Goal: Information Seeking & Learning: Check status

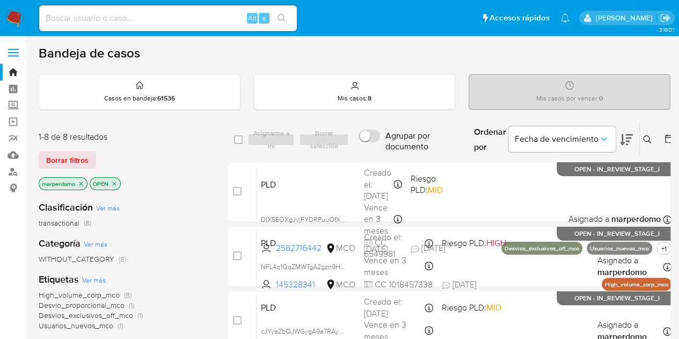
click at [210, 25] on div "Alt s" at bounding box center [168, 18] width 258 height 26
click at [209, 21] on input at bounding box center [168, 18] width 258 height 14
paste input "1704792464"
type input "1704792464"
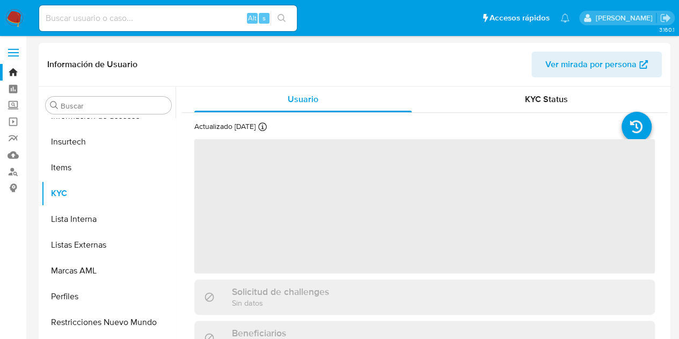
scroll to position [505, 0]
select select "10"
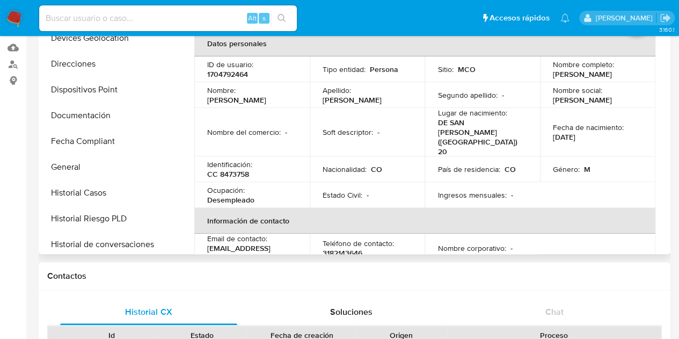
scroll to position [213, 0]
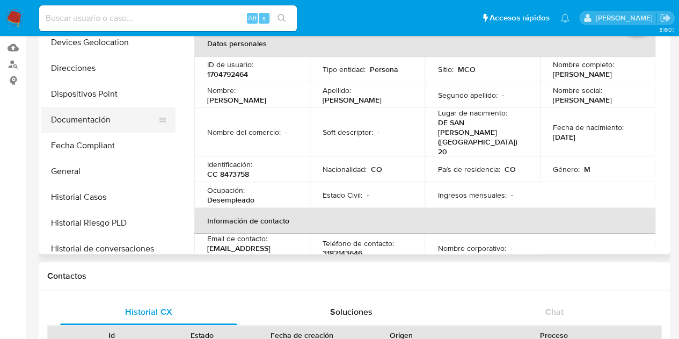
click at [97, 124] on button "Documentación" at bounding box center [104, 120] width 126 height 26
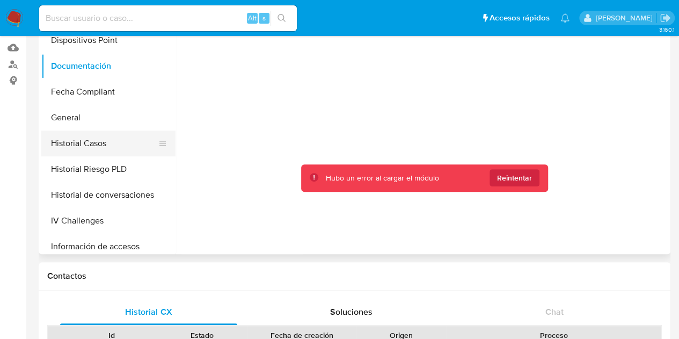
scroll to position [320, 0]
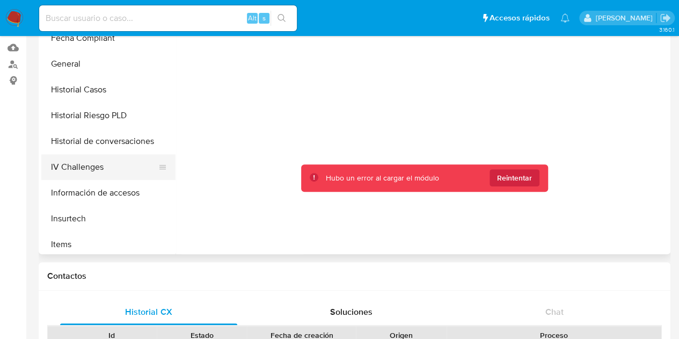
click at [91, 166] on button "IV Challenges" at bounding box center [104, 167] width 126 height 26
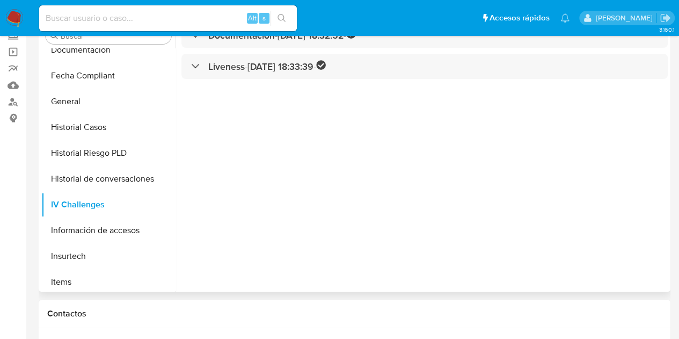
scroll to position [0, 0]
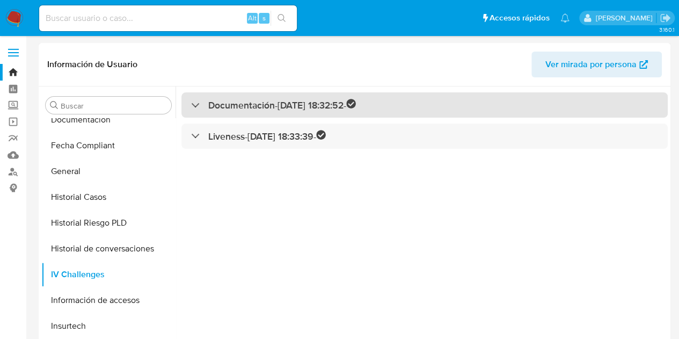
click at [200, 101] on div "Documentación - [DATE] 18:32:52 -" at bounding box center [273, 105] width 165 height 12
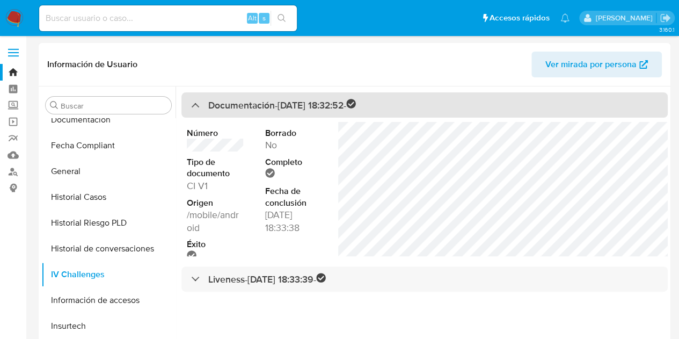
click at [200, 101] on div "Documentación - [DATE] 18:32:52 -" at bounding box center [273, 105] width 165 height 12
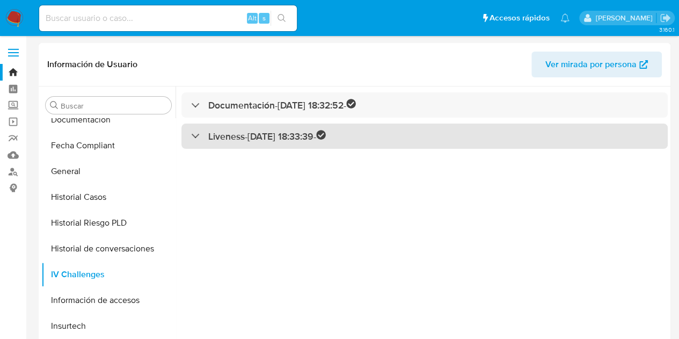
click at [201, 146] on div "Liveness - [DATE] 18:33:39 -" at bounding box center [424, 135] width 486 height 25
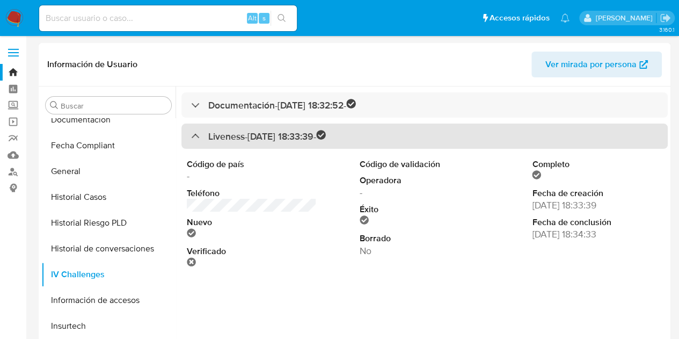
click at [193, 135] on div "Liveness - [DATE] 18:33:39 -" at bounding box center [258, 136] width 135 height 12
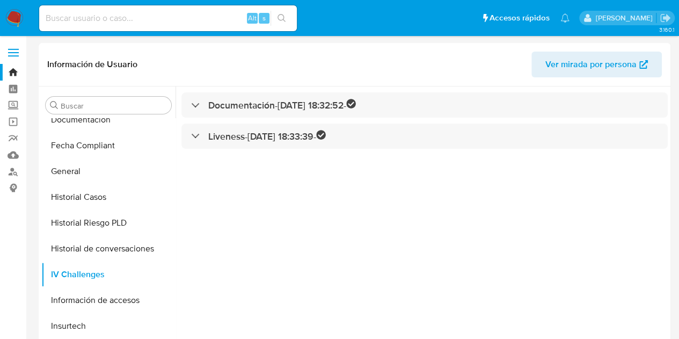
click at [216, 29] on div "Alt s" at bounding box center [168, 18] width 258 height 26
click at [214, 21] on input at bounding box center [168, 18] width 258 height 14
paste input "1704792464"
type input "1704792464"
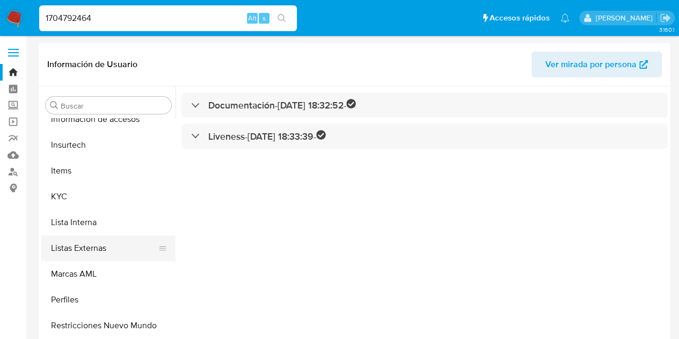
scroll to position [505, 0]
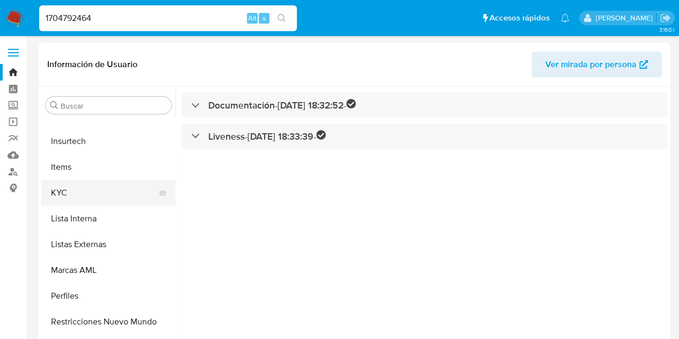
click at [76, 191] on button "KYC" at bounding box center [104, 193] width 126 height 26
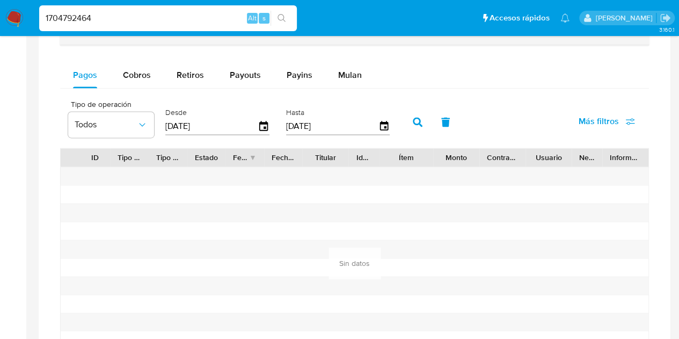
scroll to position [590, 0]
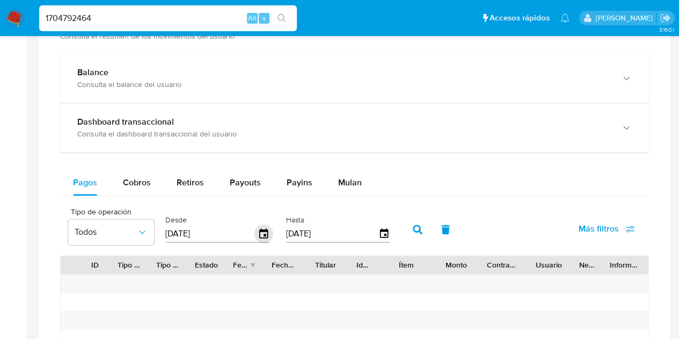
click at [260, 231] on icon "button" at bounding box center [263, 233] width 19 height 19
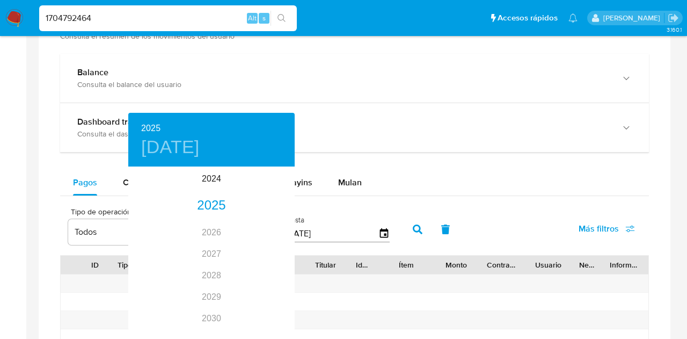
click at [538, 173] on div at bounding box center [343, 169] width 687 height 339
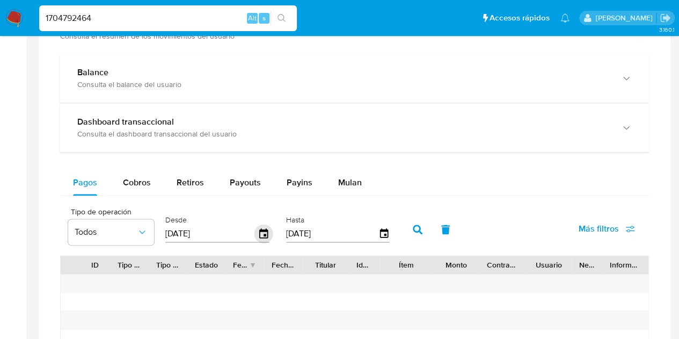
click at [263, 230] on icon "button" at bounding box center [263, 233] width 19 height 19
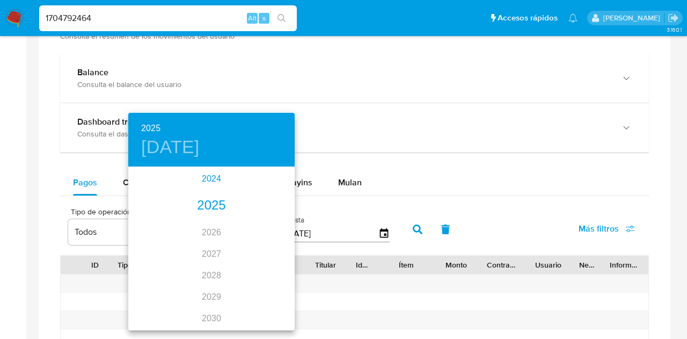
click at [213, 180] on div "2024" at bounding box center [211, 178] width 166 height 21
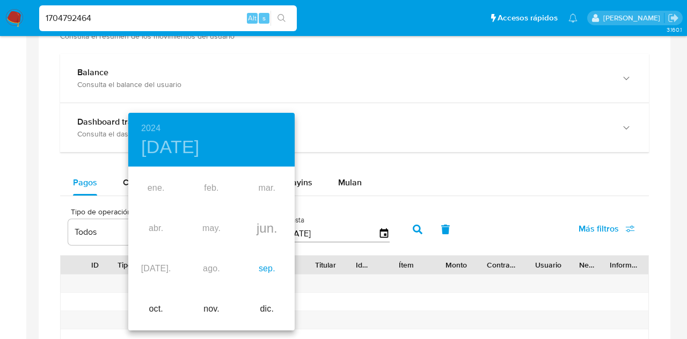
click at [267, 267] on div "sep." at bounding box center [266, 268] width 55 height 40
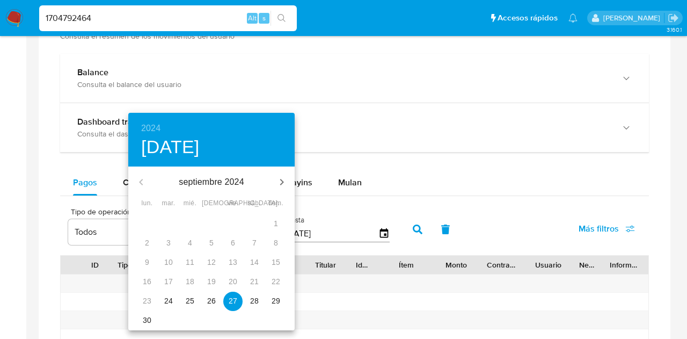
click at [166, 297] on p "24" at bounding box center [168, 300] width 9 height 11
type input "[DATE]"
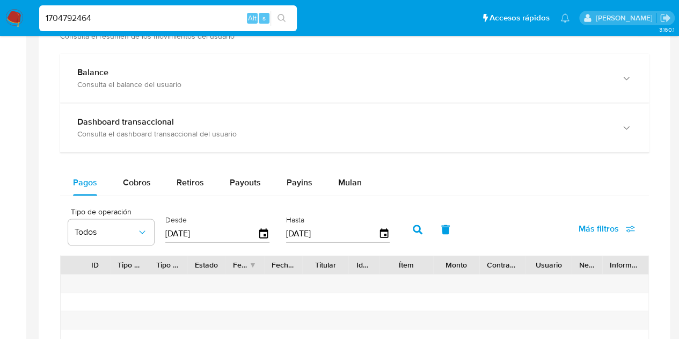
click at [413, 225] on icon "button" at bounding box center [418, 229] width 10 height 10
click at [144, 184] on span "Cobros" at bounding box center [137, 182] width 28 height 12
select select "10"
click at [263, 233] on icon "button" at bounding box center [263, 233] width 19 height 19
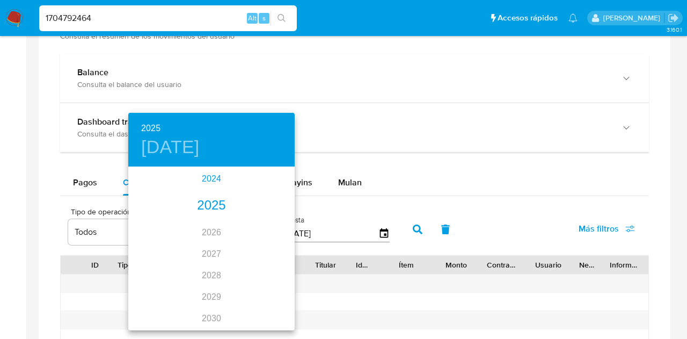
click at [203, 175] on div "2024" at bounding box center [211, 178] width 166 height 21
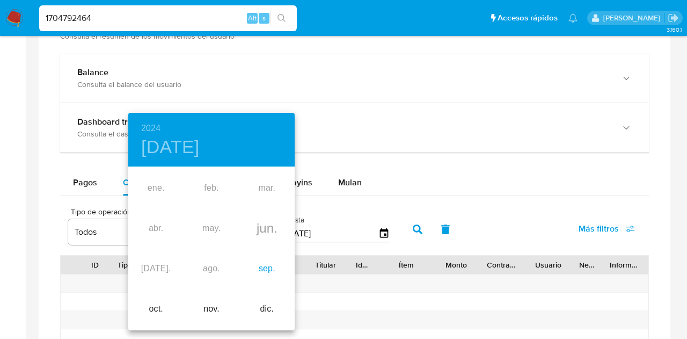
click at [269, 267] on div "sep." at bounding box center [266, 268] width 55 height 40
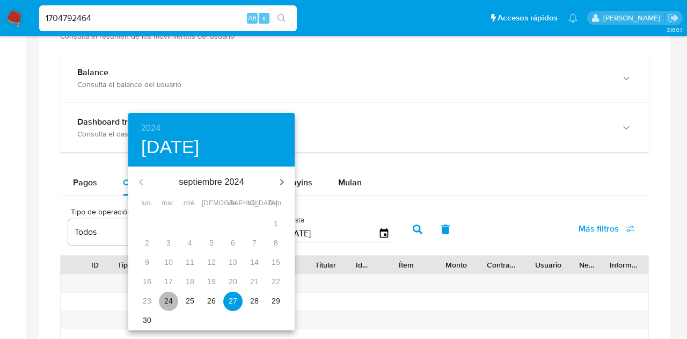
click at [167, 300] on p "24" at bounding box center [168, 300] width 9 height 11
type input "[DATE]"
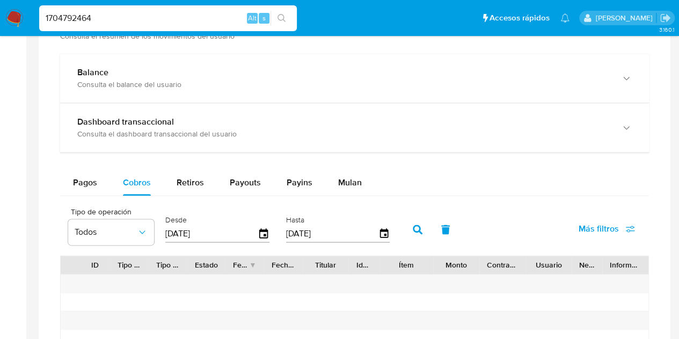
click at [424, 224] on button "button" at bounding box center [417, 229] width 28 height 26
click at [194, 180] on span "Retiros" at bounding box center [190, 182] width 27 height 12
select select "10"
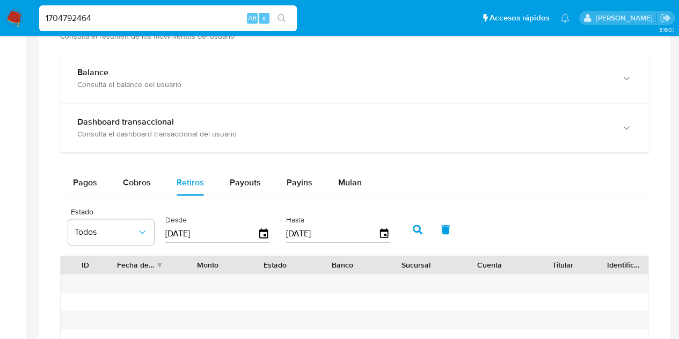
drag, startPoint x: 204, startPoint y: 230, endPoint x: 217, endPoint y: 230, distance: 12.9
click at [204, 230] on input "[DATE]" at bounding box center [211, 233] width 92 height 17
click at [273, 230] on div "Desde [DATE]" at bounding box center [219, 228] width 112 height 43
click at [265, 230] on icon "button" at bounding box center [263, 233] width 19 height 19
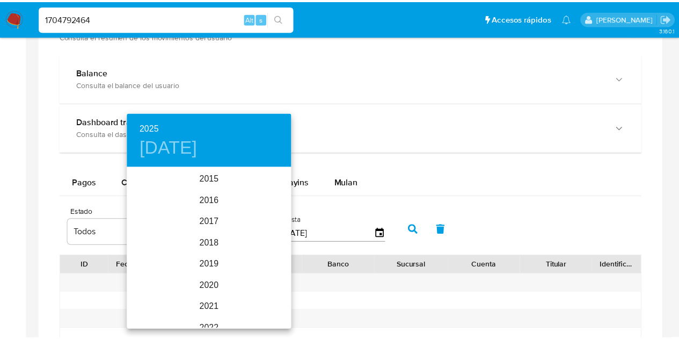
scroll to position [150, 0]
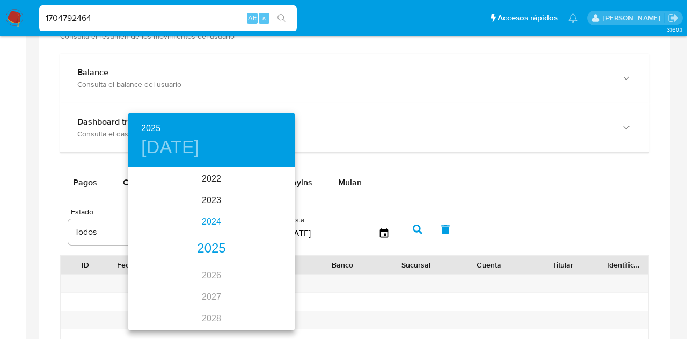
click at [210, 221] on div "2024" at bounding box center [211, 221] width 166 height 21
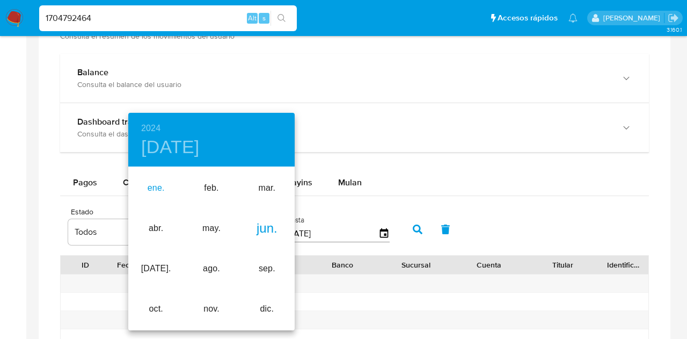
click at [158, 190] on div "ene." at bounding box center [155, 188] width 55 height 40
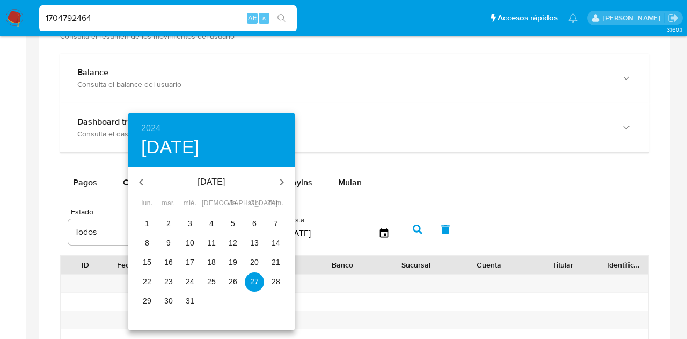
click at [154, 223] on span "1" at bounding box center [146, 223] width 19 height 11
type input "[DATE]"
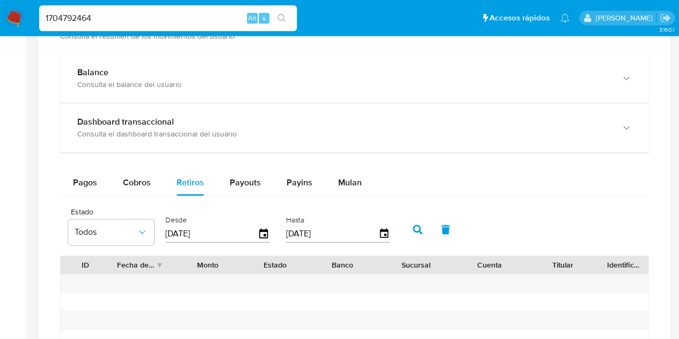
click at [422, 225] on icon "button" at bounding box center [418, 229] width 10 height 10
click at [252, 186] on span "Payouts" at bounding box center [245, 182] width 31 height 12
select select "10"
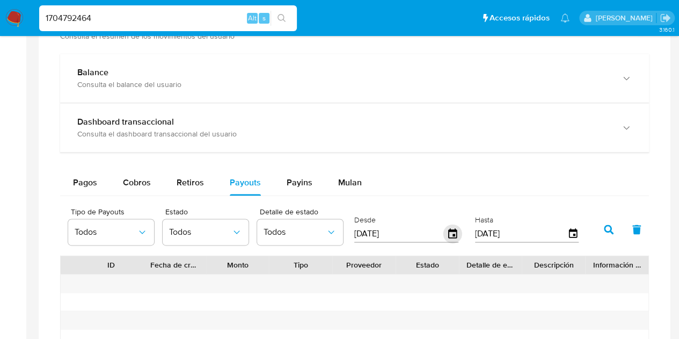
click at [452, 231] on icon "button" at bounding box center [452, 233] width 19 height 19
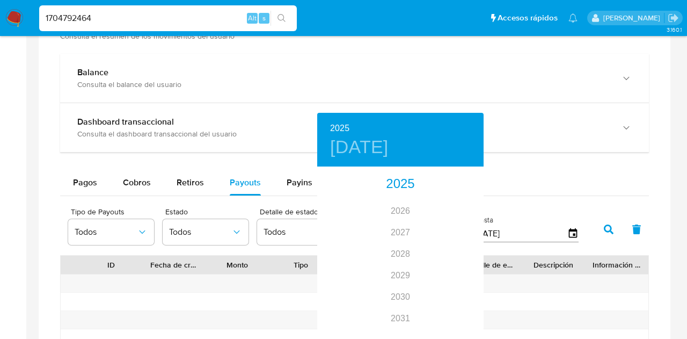
click at [511, 158] on div at bounding box center [343, 169] width 687 height 339
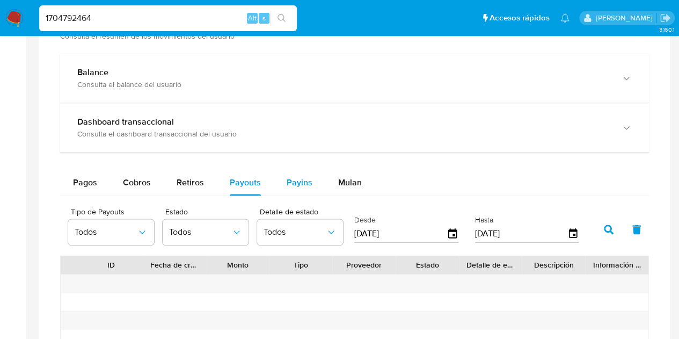
click at [305, 177] on span "Payins" at bounding box center [299, 182] width 26 height 12
select select "10"
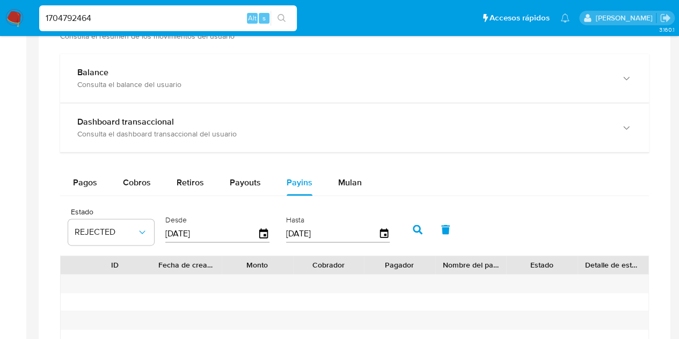
click at [255, 230] on input "[DATE]" at bounding box center [211, 233] width 92 height 17
click at [259, 229] on icon "button" at bounding box center [263, 233] width 9 height 10
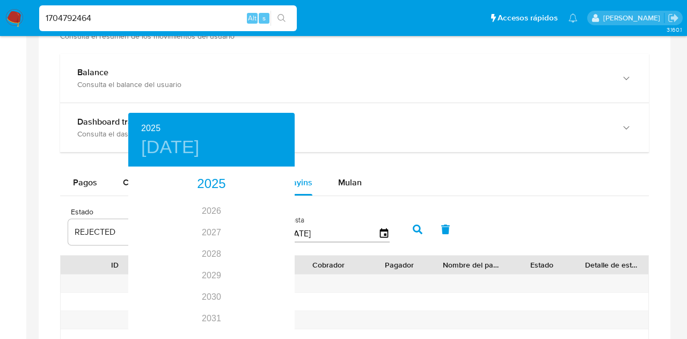
click at [498, 127] on div at bounding box center [343, 169] width 687 height 339
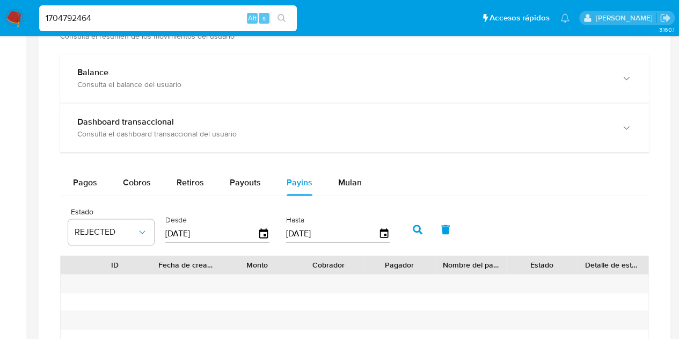
drag, startPoint x: 229, startPoint y: 21, endPoint x: 224, endPoint y: 17, distance: 6.5
click at [225, 19] on input "1704792464" at bounding box center [168, 18] width 258 height 14
click at [224, 16] on input "1704792464" at bounding box center [168, 18] width 258 height 14
paste input "269828463"
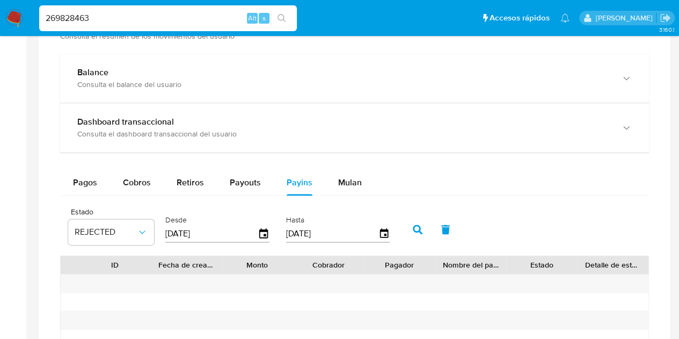
type input "269828463"
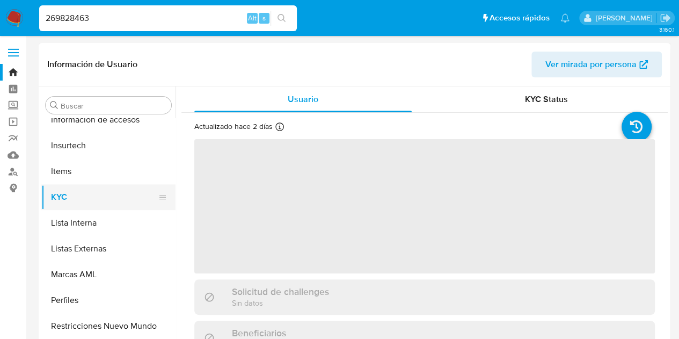
scroll to position [505, 0]
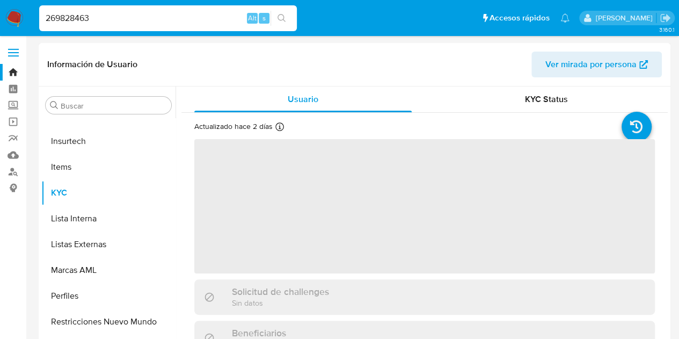
select select "10"
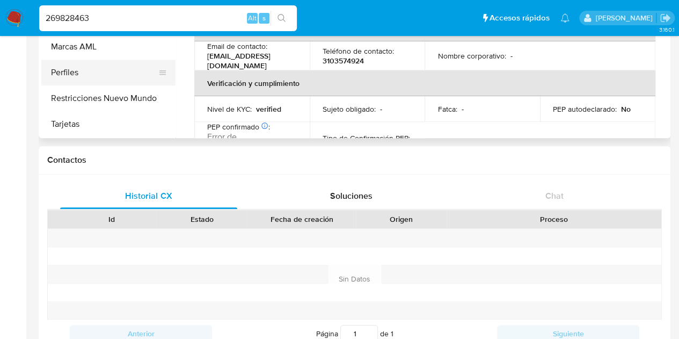
scroll to position [161, 0]
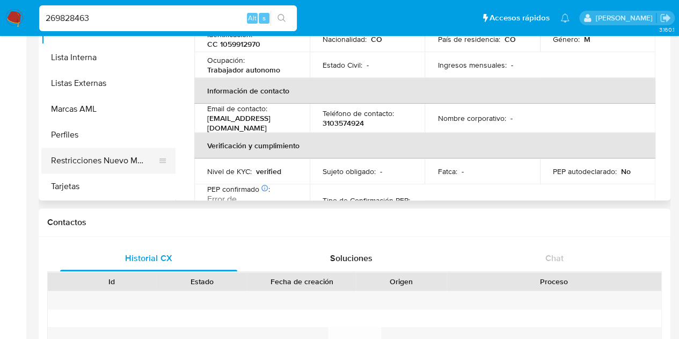
click at [120, 155] on button "Restricciones Nuevo Mundo" at bounding box center [104, 161] width 126 height 26
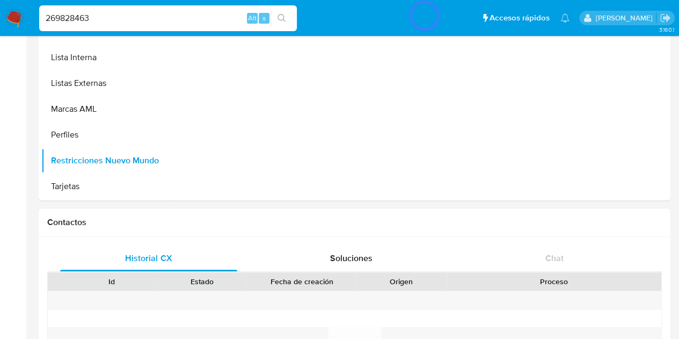
scroll to position [0, 0]
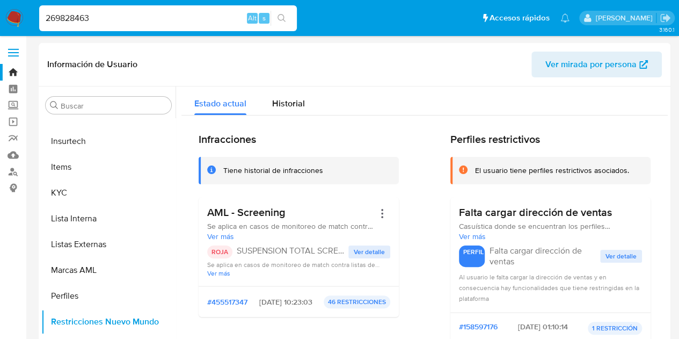
click at [354, 248] on span "Ver detalle" at bounding box center [369, 251] width 31 height 11
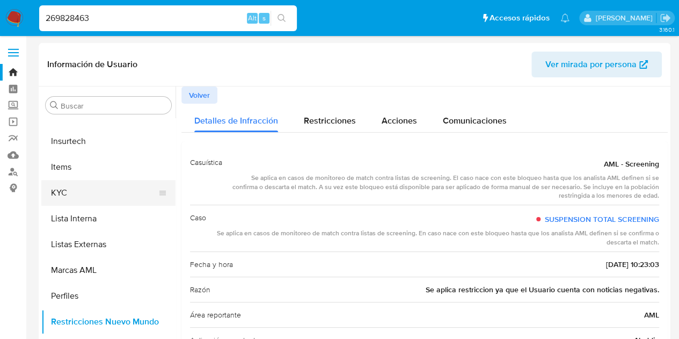
click at [82, 188] on button "KYC" at bounding box center [104, 193] width 126 height 26
